Goal: Communication & Community: Answer question/provide support

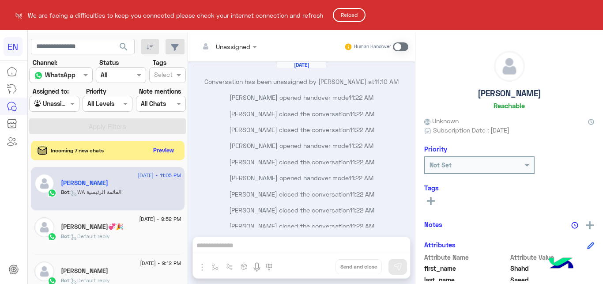
scroll to position [9, 0]
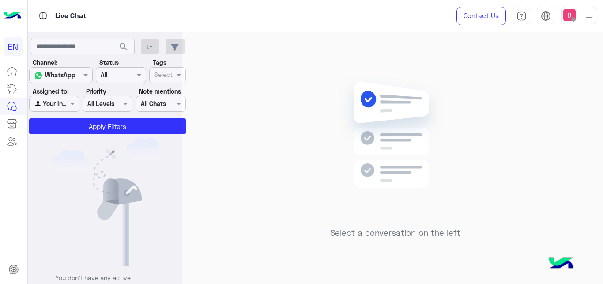
click at [67, 105] on div at bounding box center [105, 146] width 155 height 284
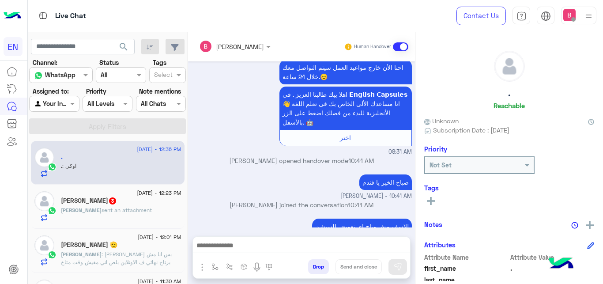
scroll to position [321, 0]
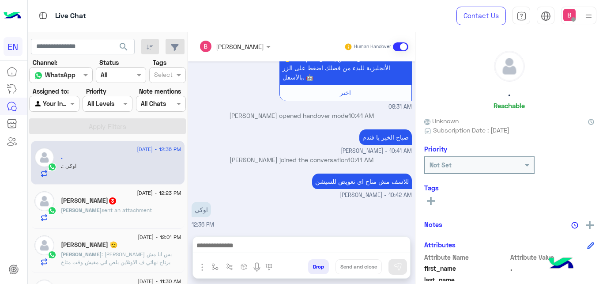
click at [102, 210] on span "sent an attachment" at bounding box center [127, 210] width 50 height 7
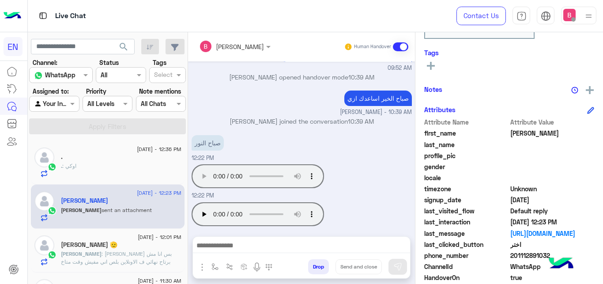
scroll to position [192, 0]
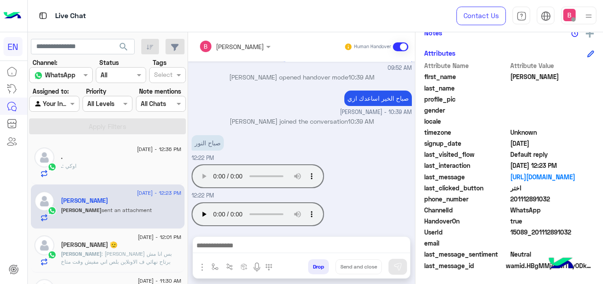
drag, startPoint x: 513, startPoint y: 198, endPoint x: 561, endPoint y: 199, distance: 48.1
click at [561, 199] on span "201112891032" at bounding box center [552, 198] width 84 height 9
copy span "01112891032"
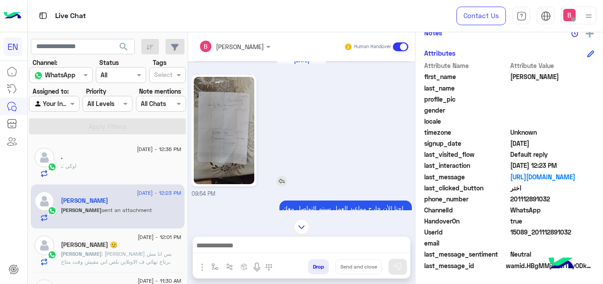
scroll to position [0, 0]
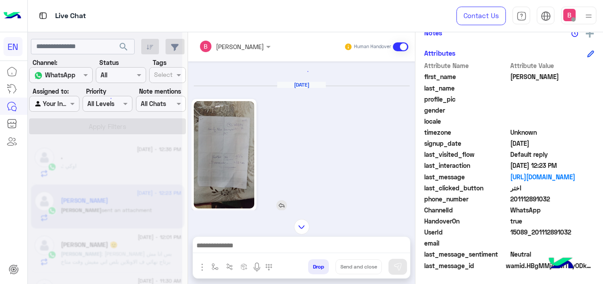
click at [215, 144] on img at bounding box center [224, 154] width 60 height 107
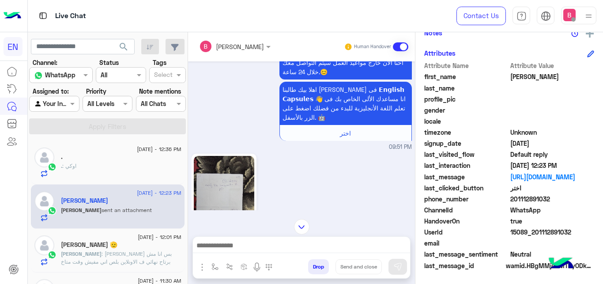
scroll to position [967, 0]
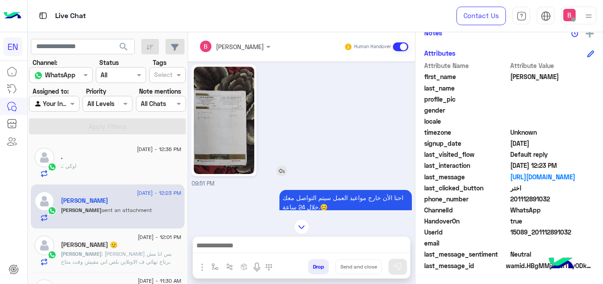
click at [242, 136] on img at bounding box center [224, 120] width 60 height 107
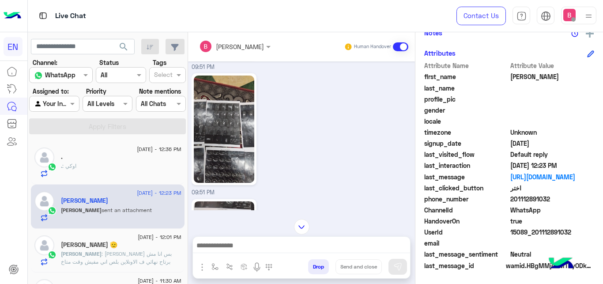
scroll to position [805, 0]
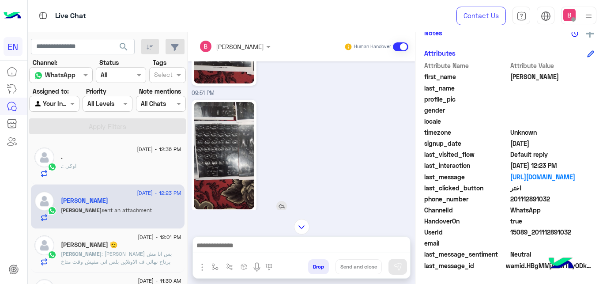
click at [224, 147] on img at bounding box center [224, 155] width 60 height 107
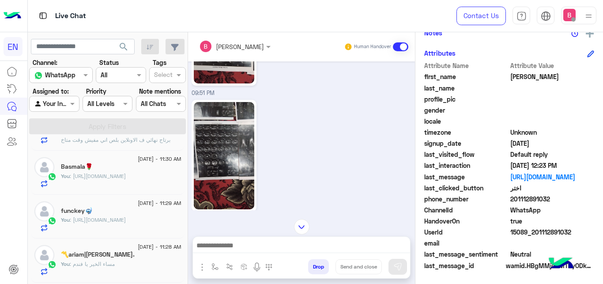
scroll to position [135, 0]
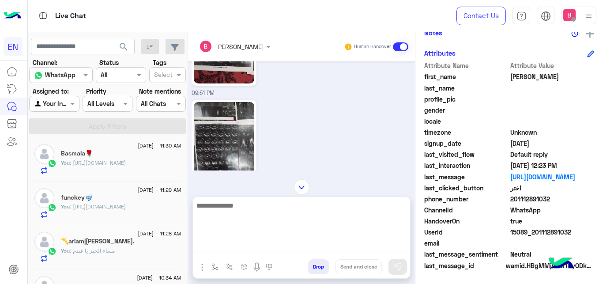
click at [243, 248] on textarea at bounding box center [301, 226] width 217 height 53
type textarea "*"
type textarea "**********"
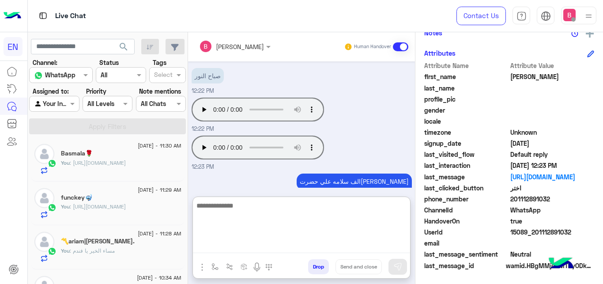
scroll to position [0, 0]
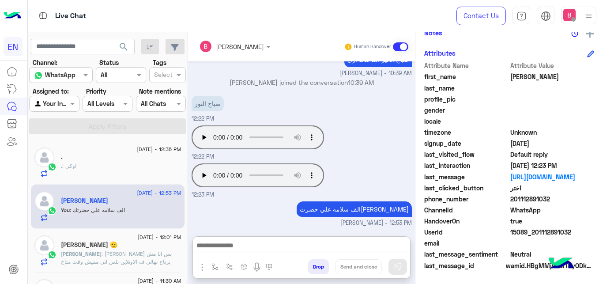
click at [61, 102] on div at bounding box center [54, 103] width 49 height 10
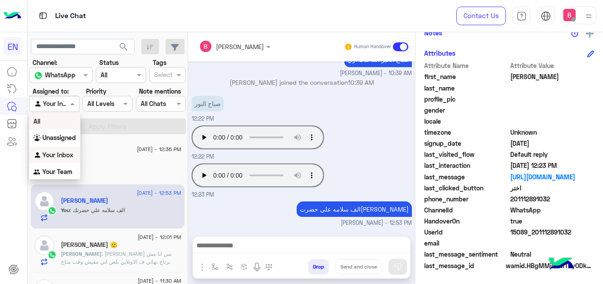
scroll to position [2050, 0]
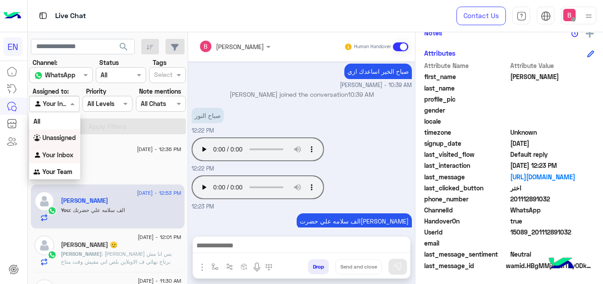
click at [70, 136] on b "Unassigned" at bounding box center [59, 138] width 34 height 8
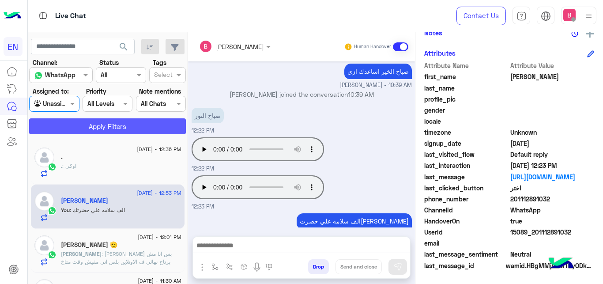
click at [82, 125] on button "Apply Filters" at bounding box center [107, 126] width 157 height 16
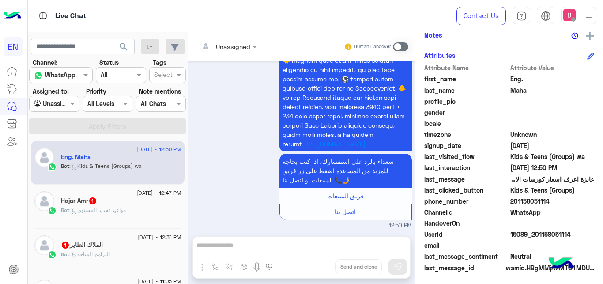
scroll to position [45, 0]
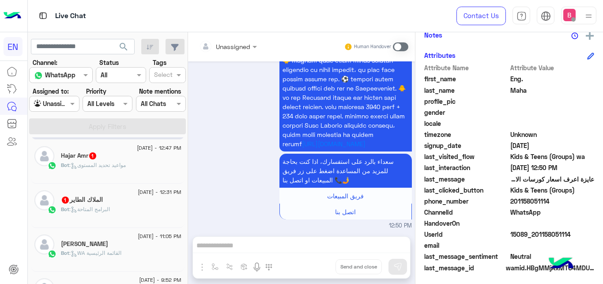
click at [227, 52] on div "Unassigned" at bounding box center [224, 47] width 51 height 18
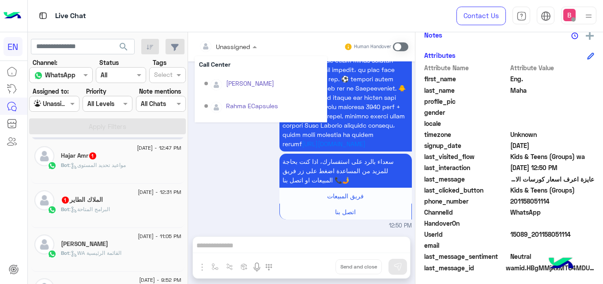
scroll to position [124, 0]
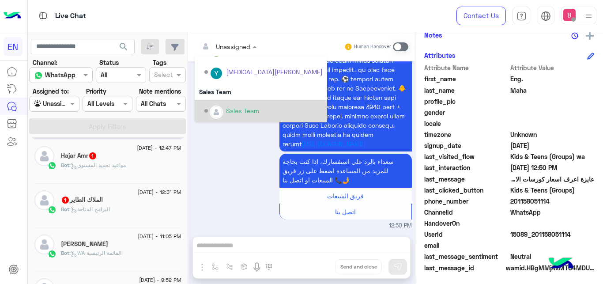
click at [223, 110] on div "Sales Team" at bounding box center [263, 110] width 118 height 15
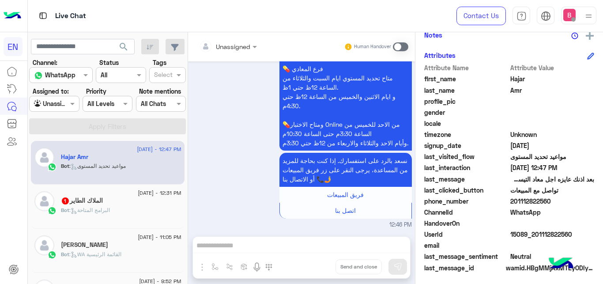
click at [110, 204] on div "الملاك الطاير 1" at bounding box center [121, 201] width 121 height 9
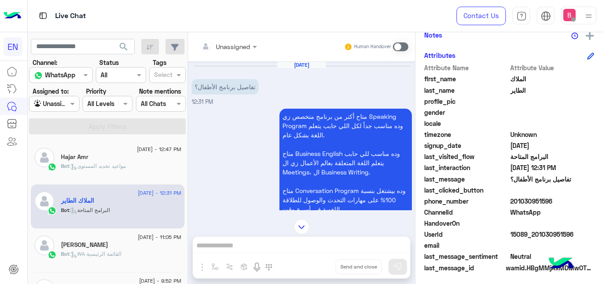
click at [234, 42] on input "text" at bounding box center [217, 46] width 36 height 9
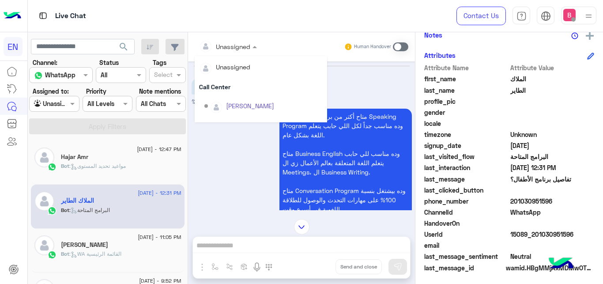
scroll to position [147, 0]
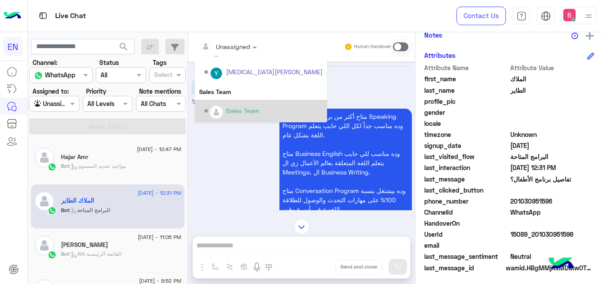
click at [226, 106] on div "Sales Team" at bounding box center [263, 110] width 118 height 15
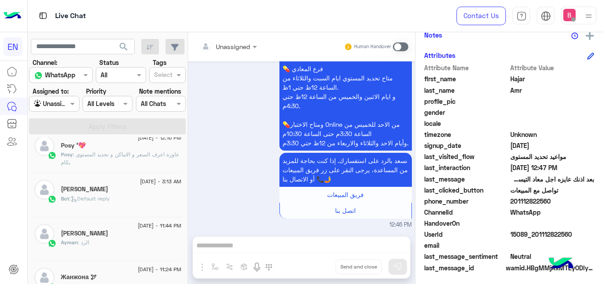
scroll to position [589, 0]
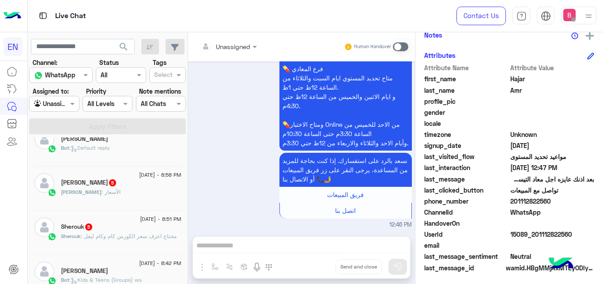
click at [141, 197] on div "عبدالفتاح : الأسعار" at bounding box center [121, 195] width 121 height 15
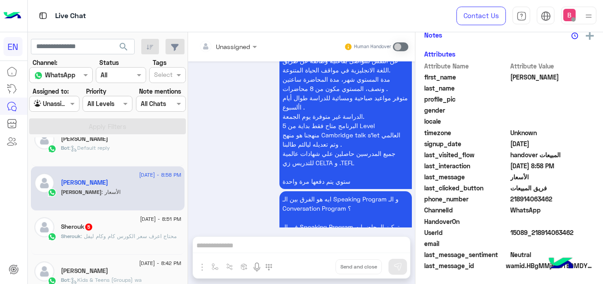
scroll to position [971, 0]
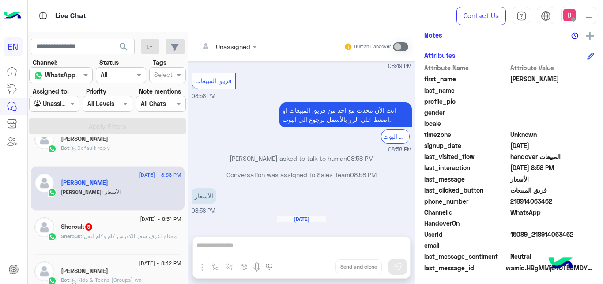
click at [225, 47] on input "text" at bounding box center [217, 46] width 36 height 9
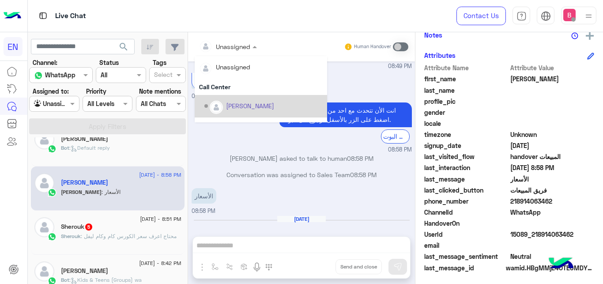
scroll to position [147, 0]
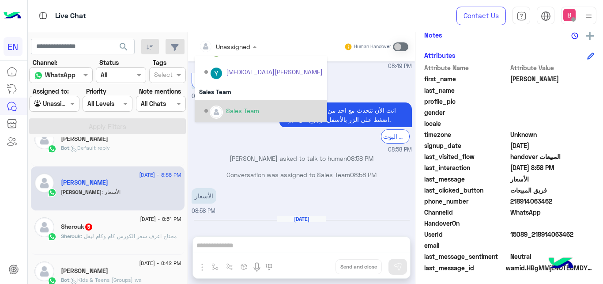
click at [233, 111] on div "Sales Team" at bounding box center [242, 110] width 33 height 9
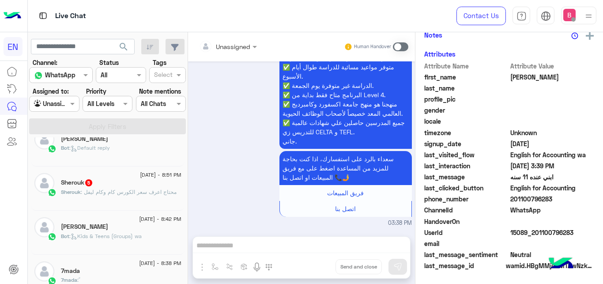
scroll to position [476, 0]
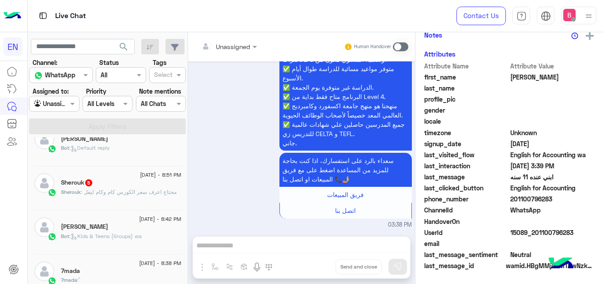
click at [136, 187] on div "Sherouk 5" at bounding box center [121, 183] width 121 height 9
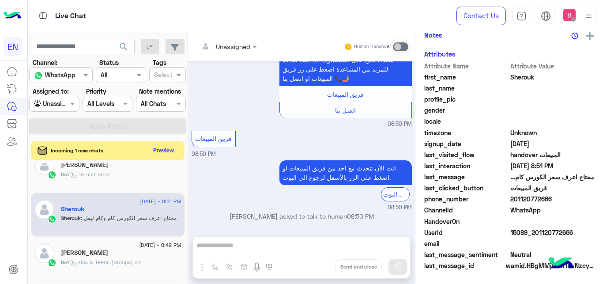
scroll to position [551, 0]
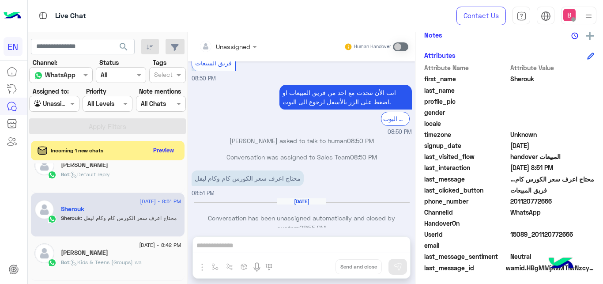
click at [238, 53] on div "Unassigned" at bounding box center [224, 47] width 51 height 18
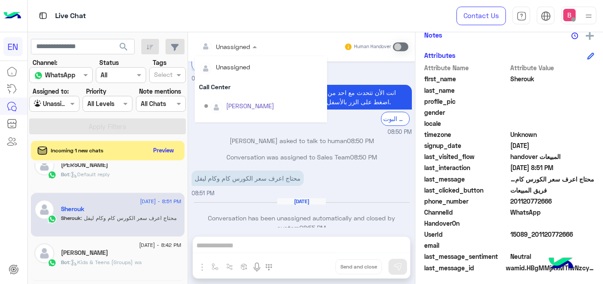
scroll to position [147, 0]
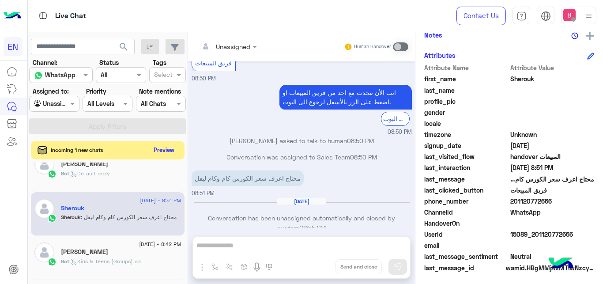
click at [170, 150] on button "Preview" at bounding box center [164, 150] width 27 height 12
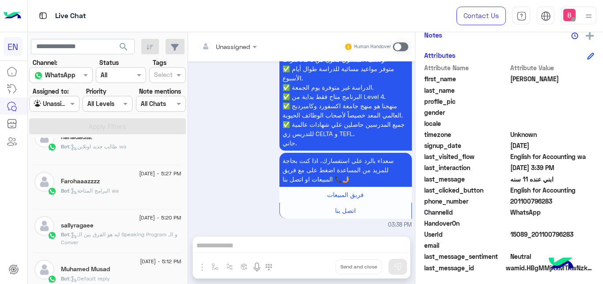
click at [64, 98] on div "Agent Filter Unassigned" at bounding box center [54, 104] width 50 height 16
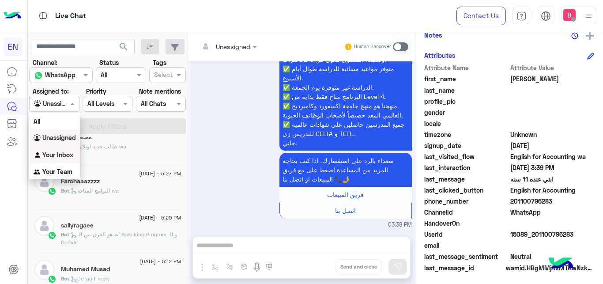
click at [61, 155] on b "Your Inbox" at bounding box center [57, 155] width 31 height 8
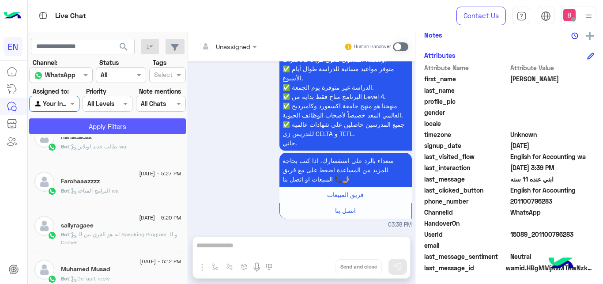
click at [79, 125] on button "Apply Filters" at bounding box center [107, 126] width 157 height 16
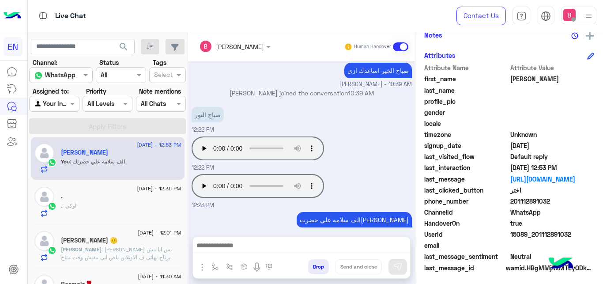
click at [64, 100] on div at bounding box center [54, 103] width 49 height 10
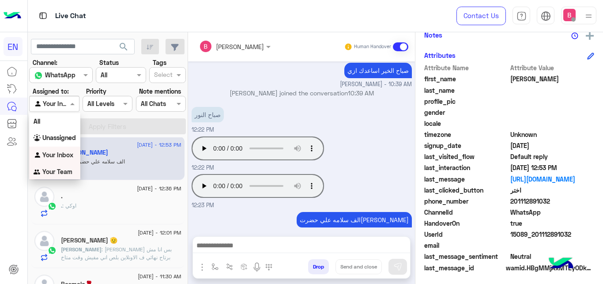
click at [64, 168] on div "Your Team" at bounding box center [54, 171] width 51 height 17
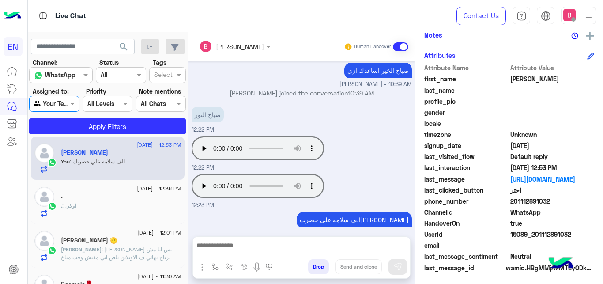
click at [133, 255] on span ": عارف يفندم بس انا مش برتاح نهائي ف الاونلاين بلص اني مفيش وقت متاخ دلوقتي معا…" at bounding box center [116, 257] width 111 height 23
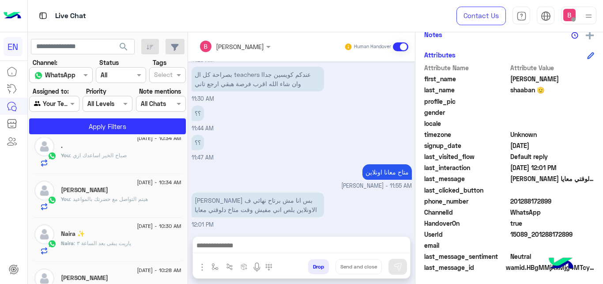
click at [65, 100] on div at bounding box center [54, 103] width 49 height 10
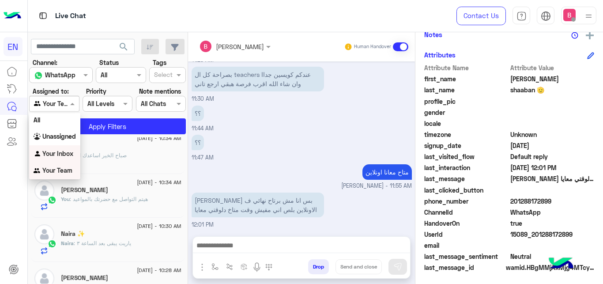
click at [65, 154] on b "Your Inbox" at bounding box center [57, 154] width 31 height 8
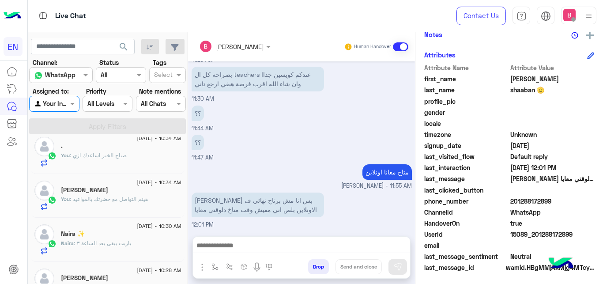
click at [105, 118] on section "Channel: Channel WhatsApp Status Channel All Tags Select Assigned to: Agent Fil…" at bounding box center [107, 96] width 147 height 76
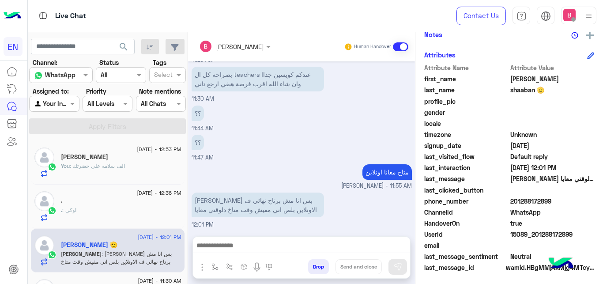
click at [55, 95] on label "Assigned to:" at bounding box center [51, 91] width 36 height 9
click at [64, 105] on div at bounding box center [54, 103] width 49 height 10
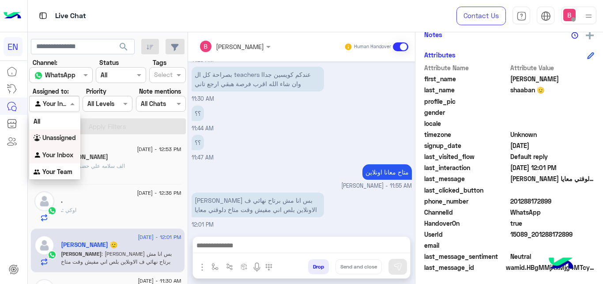
click at [63, 137] on b "Unassigned" at bounding box center [59, 138] width 34 height 8
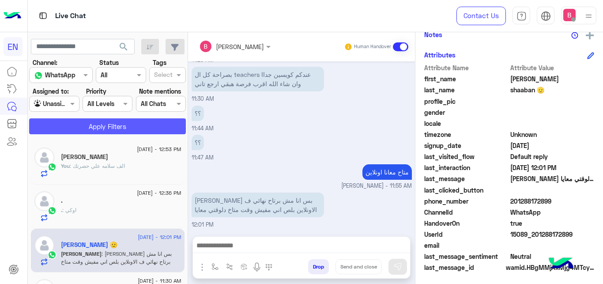
click at [90, 124] on button "Apply Filters" at bounding box center [107, 126] width 157 height 16
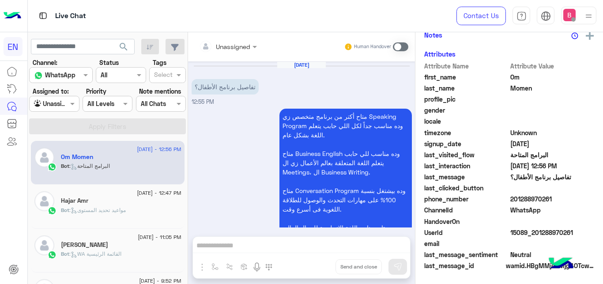
scroll to position [98, 0]
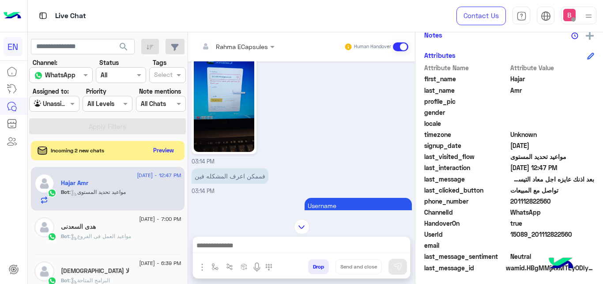
scroll to position [383, 0]
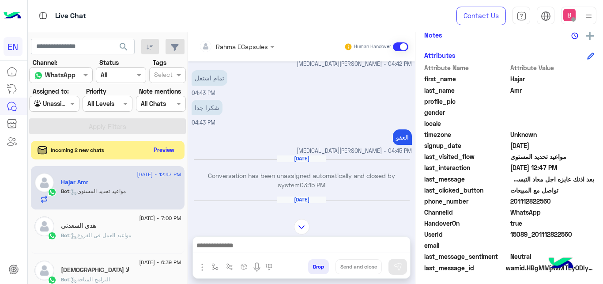
click at [167, 151] on button "Preview" at bounding box center [164, 150] width 27 height 12
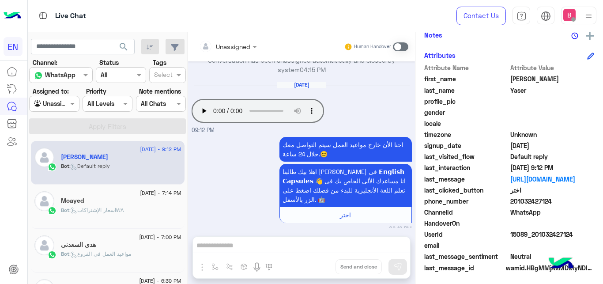
scroll to position [135, 0]
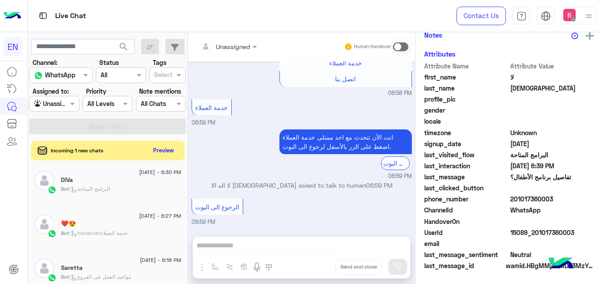
scroll to position [1197, 0]
